Goal: Task Accomplishment & Management: Use online tool/utility

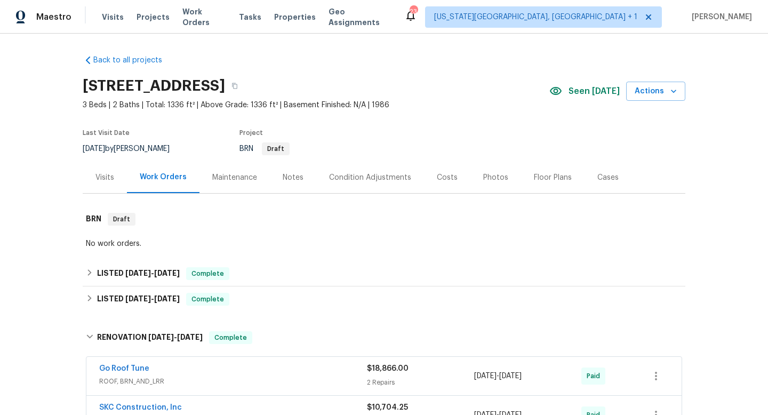
click at [208, 6] on div "Visits Projects Work Orders Tasks Properties Geo Assignments" at bounding box center [253, 16] width 303 height 21
click at [205, 17] on span "Work Orders" at bounding box center [204, 16] width 44 height 21
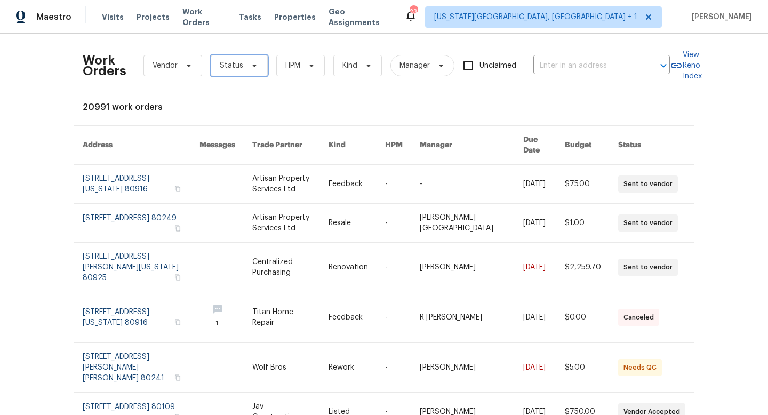
click at [220, 66] on span "Status" at bounding box center [231, 65] width 23 height 11
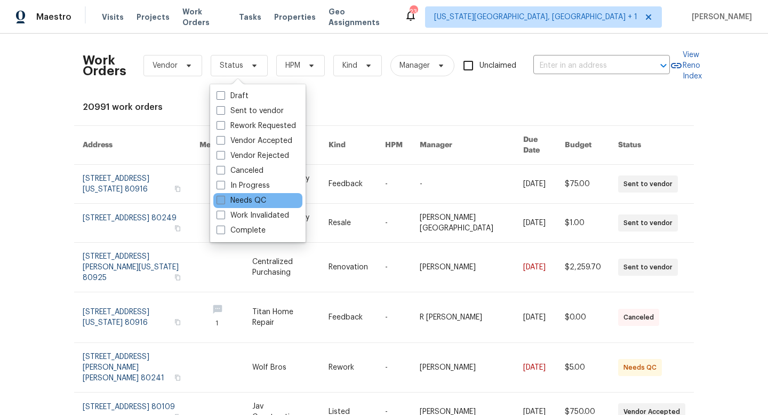
click at [226, 201] on label "Needs QC" at bounding box center [242, 200] width 50 height 11
click at [224, 201] on input "Needs QC" at bounding box center [220, 198] width 7 height 7
checkbox input "true"
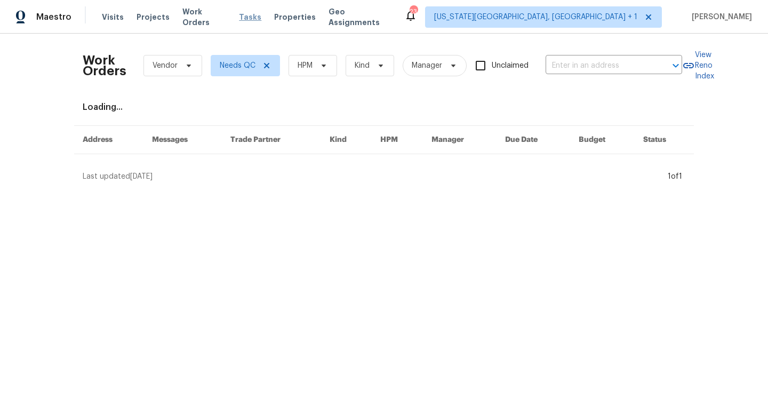
click at [244, 15] on span "Tasks" at bounding box center [250, 16] width 22 height 7
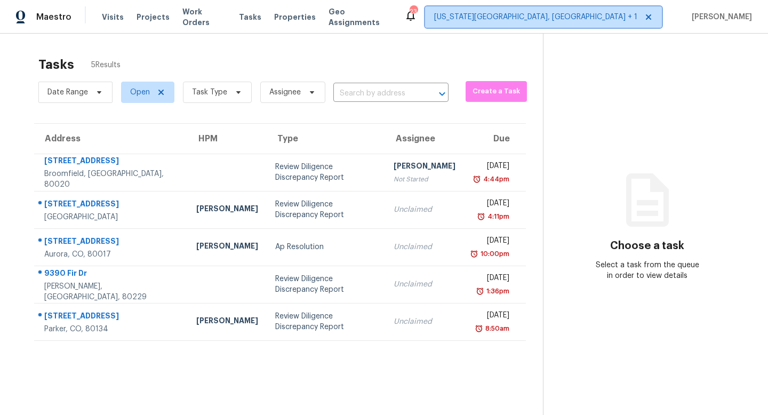
click at [574, 21] on span "[US_STATE][GEOGRAPHIC_DATA], [GEOGRAPHIC_DATA] + 1" at bounding box center [535, 17] width 203 height 11
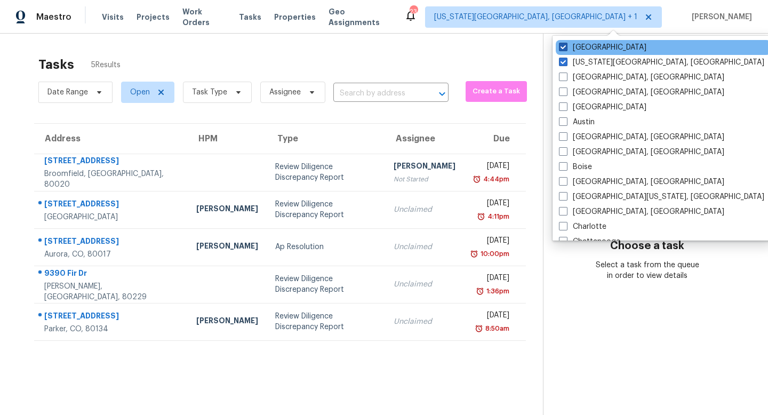
click at [565, 47] on span at bounding box center [563, 47] width 9 height 9
click at [565, 47] on input "[GEOGRAPHIC_DATA]" at bounding box center [562, 45] width 7 height 7
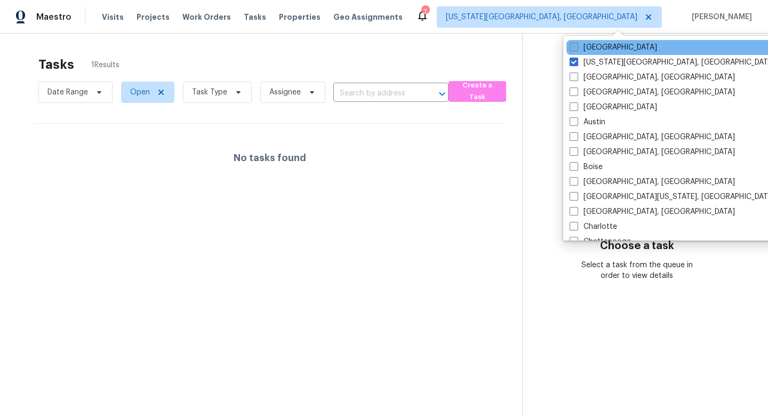
click at [578, 50] on span at bounding box center [574, 47] width 9 height 9
click at [577, 49] on input "[GEOGRAPHIC_DATA]" at bounding box center [573, 45] width 7 height 7
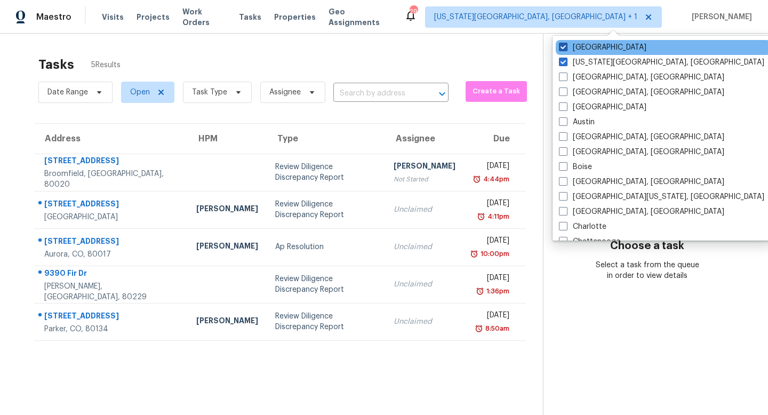
click at [562, 50] on span at bounding box center [563, 47] width 9 height 9
click at [562, 49] on input "[GEOGRAPHIC_DATA]" at bounding box center [562, 45] width 7 height 7
checkbox input "false"
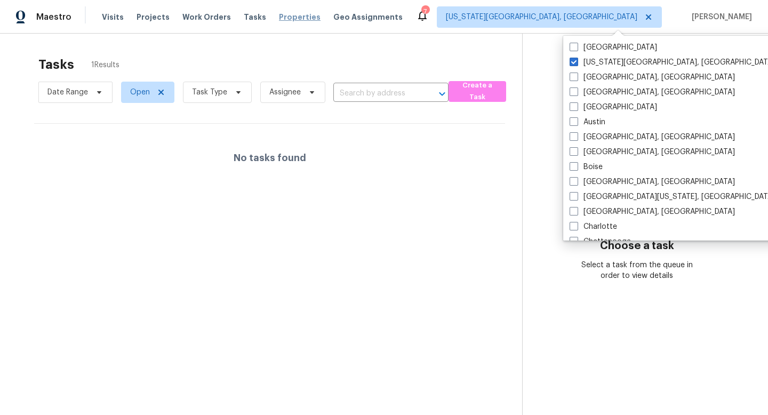
click at [284, 20] on span "Properties" at bounding box center [300, 17] width 42 height 11
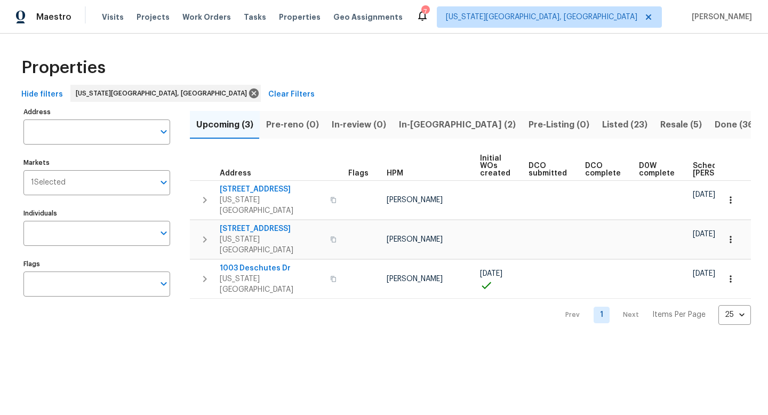
click at [414, 118] on span "In-[GEOGRAPHIC_DATA] (2)" at bounding box center [457, 124] width 117 height 15
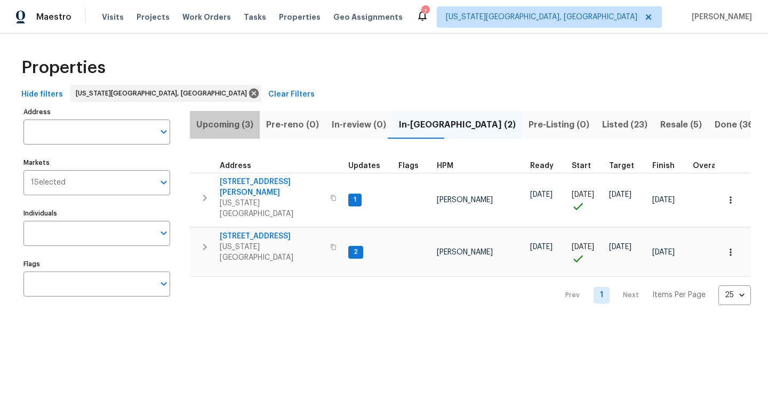
click at [207, 120] on span "Upcoming (3)" at bounding box center [224, 124] width 57 height 15
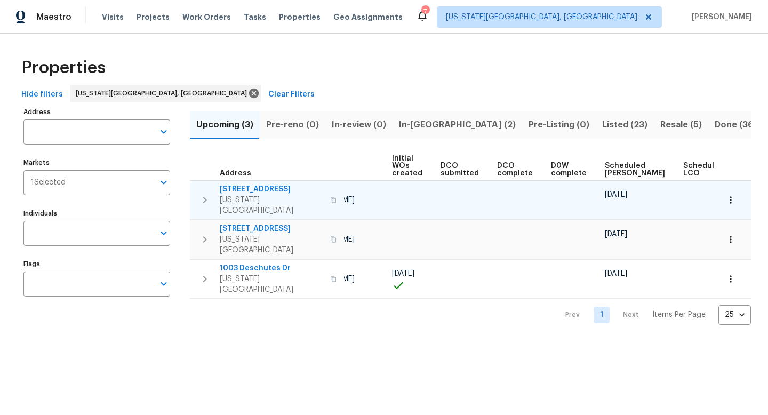
scroll to position [0, 117]
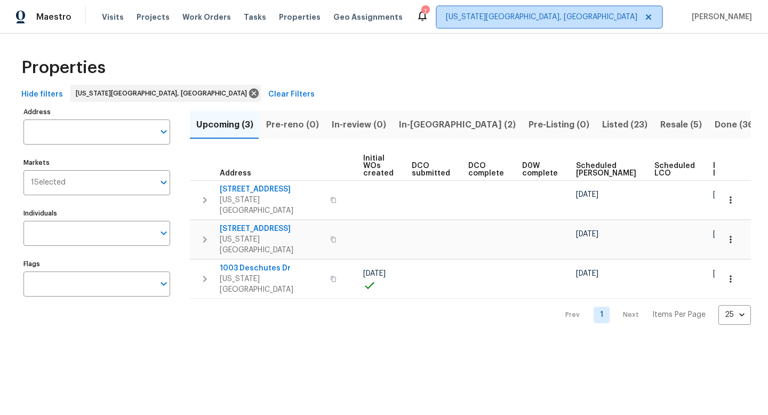
click at [578, 13] on span "[US_STATE][GEOGRAPHIC_DATA], [GEOGRAPHIC_DATA]" at bounding box center [542, 17] width 192 height 11
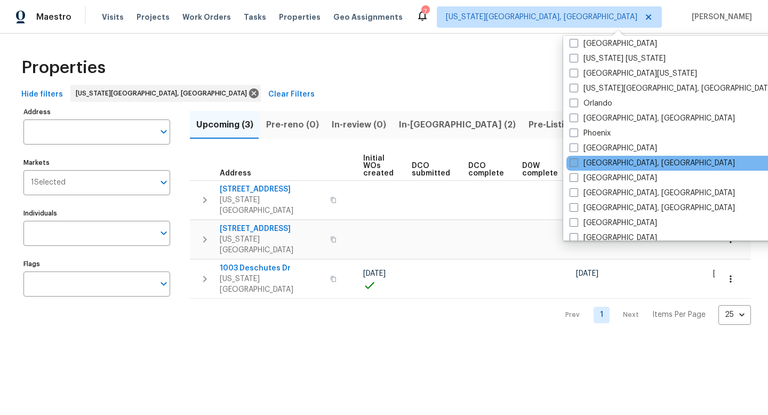
scroll to position [239, 0]
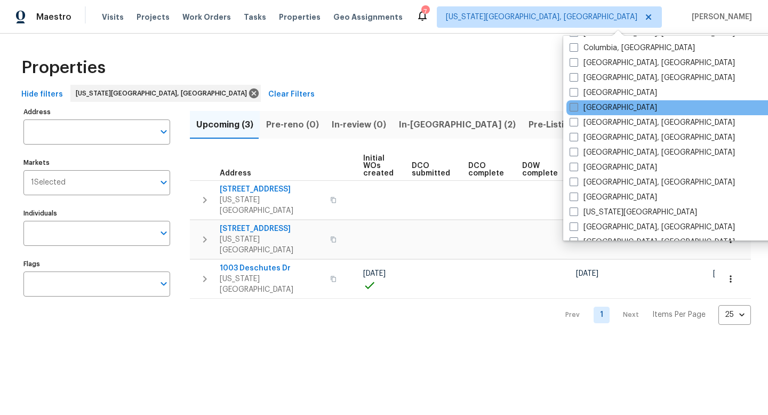
click at [575, 104] on span at bounding box center [574, 107] width 9 height 9
click at [575, 104] on input "[GEOGRAPHIC_DATA]" at bounding box center [573, 105] width 7 height 7
checkbox input "true"
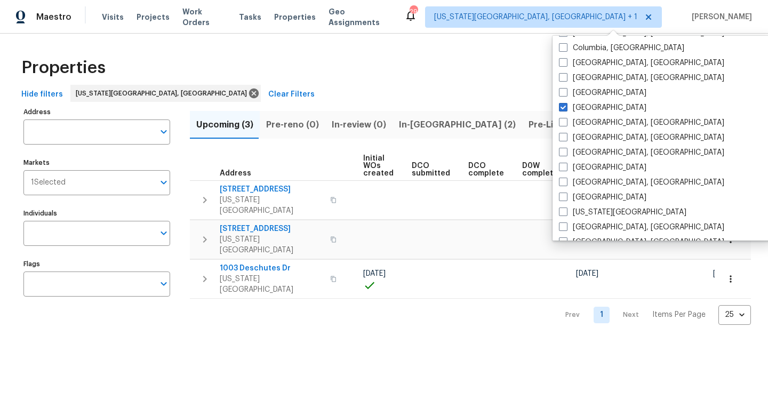
click at [445, 82] on div "Properties" at bounding box center [384, 68] width 734 height 34
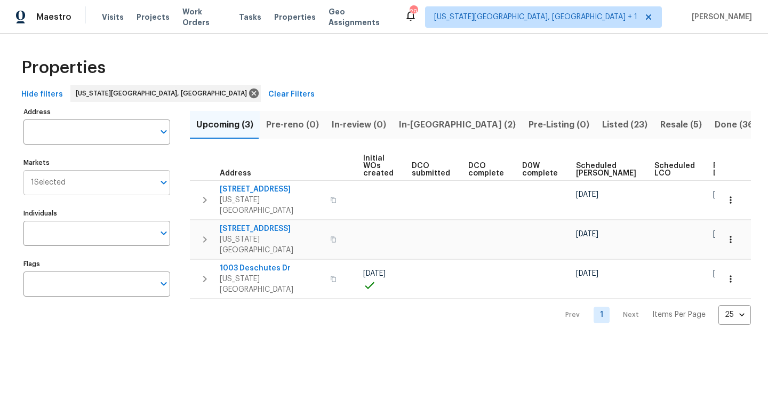
click at [55, 189] on div "1 Selected Markets" at bounding box center [96, 182] width 147 height 25
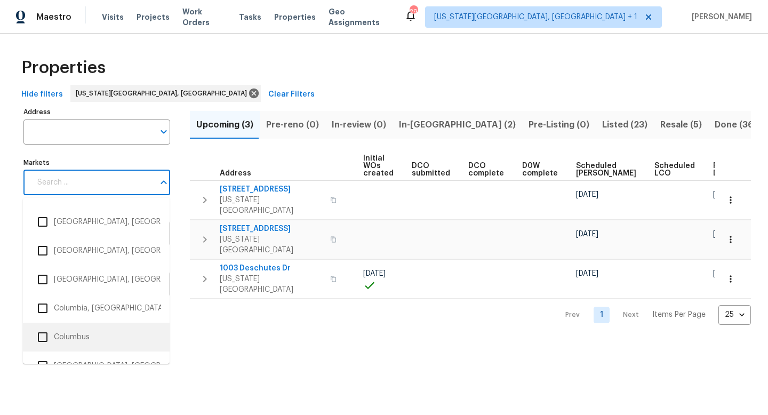
scroll to position [544, 0]
click at [46, 336] on input "checkbox" at bounding box center [42, 335] width 22 height 22
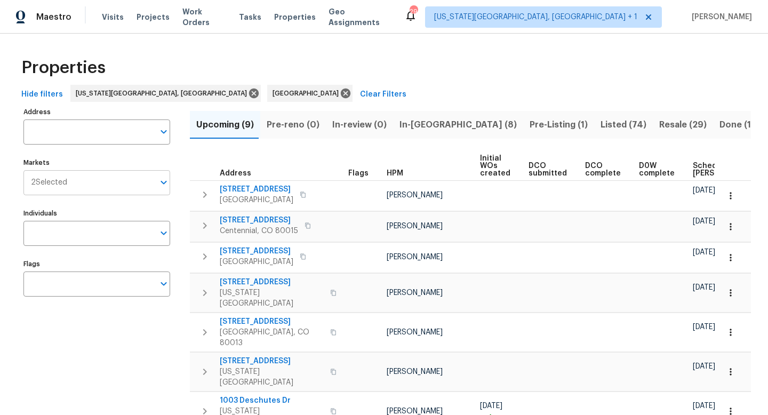
click at [92, 189] on input "Markets" at bounding box center [110, 182] width 87 height 25
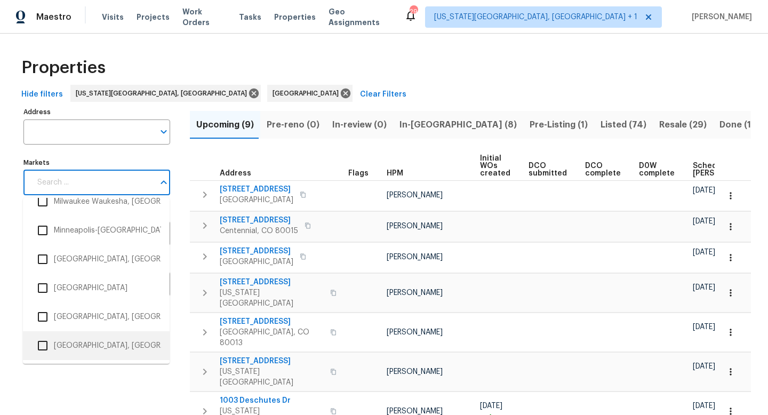
scroll to position [1389, 0]
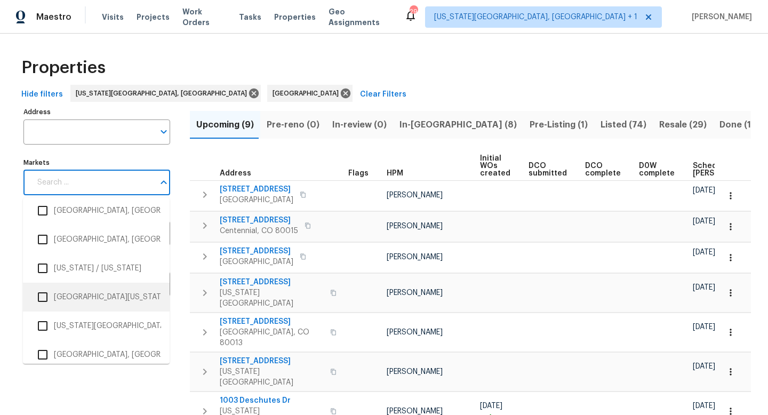
click at [49, 299] on input "checkbox" at bounding box center [42, 297] width 22 height 22
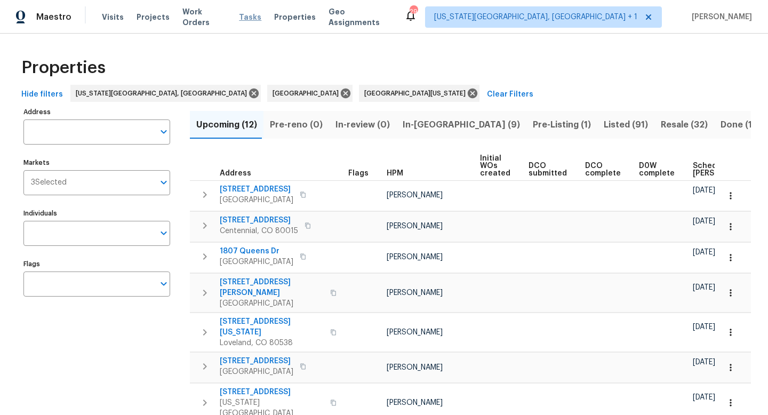
click at [239, 17] on span "Tasks" at bounding box center [250, 16] width 22 height 7
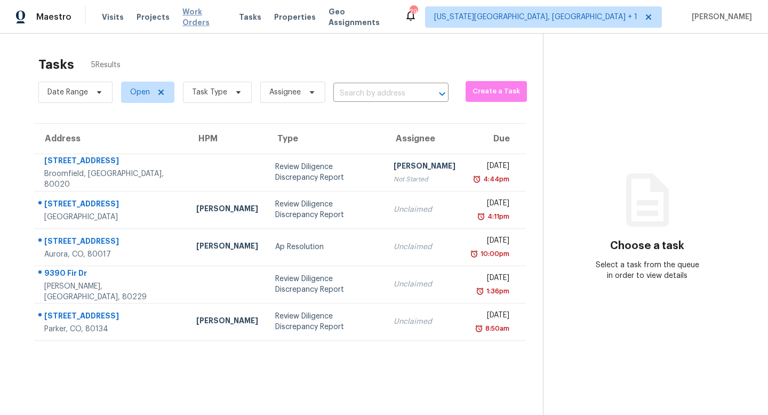
click at [200, 18] on span "Work Orders" at bounding box center [204, 16] width 44 height 21
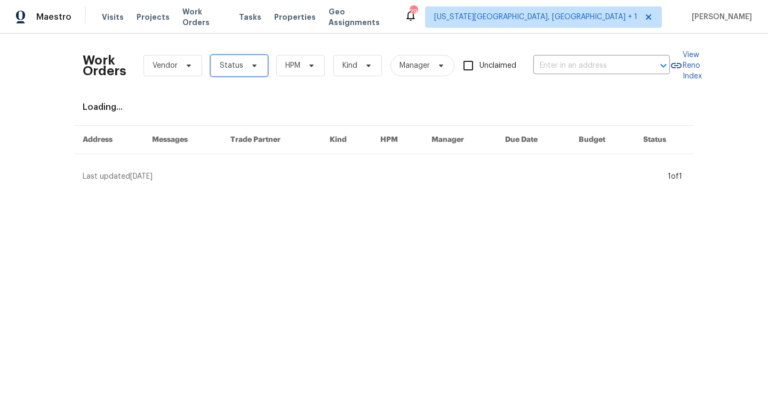
click at [228, 59] on span "Status" at bounding box center [239, 65] width 57 height 21
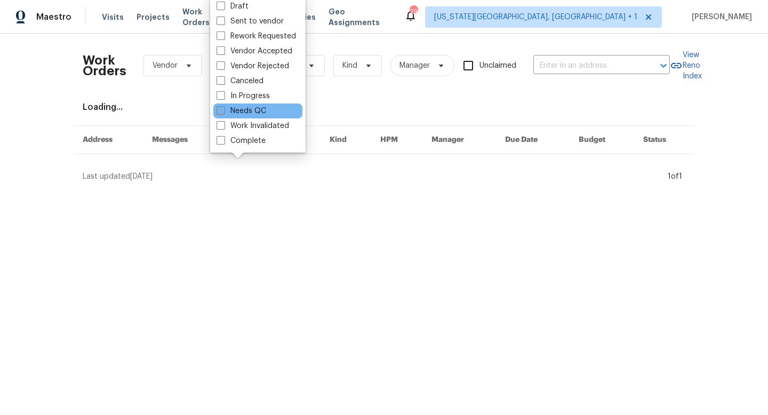
click at [218, 112] on span at bounding box center [221, 110] width 9 height 9
click at [218, 112] on input "Needs QC" at bounding box center [220, 109] width 7 height 7
checkbox input "true"
